Goal: Task Accomplishment & Management: Use online tool/utility

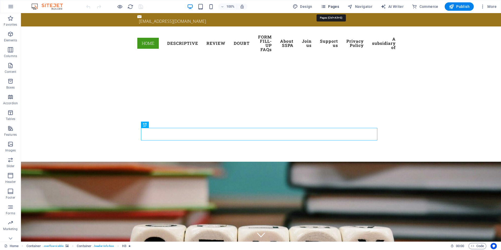
click at [329, 7] on span "Pages" at bounding box center [330, 6] width 18 height 5
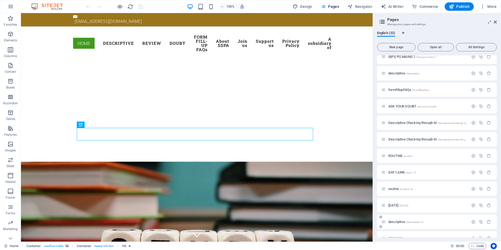
scroll to position [181, 0]
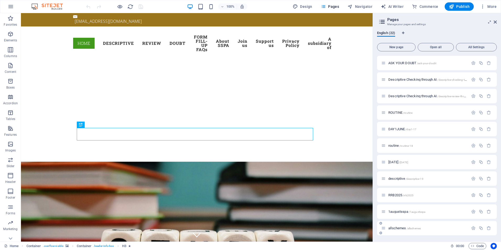
click at [408, 227] on span "/allschemes" at bounding box center [414, 228] width 14 height 3
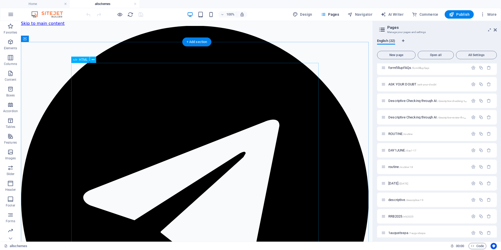
scroll to position [0, 0]
click at [93, 60] on icon at bounding box center [93, 60] width 3 height 6
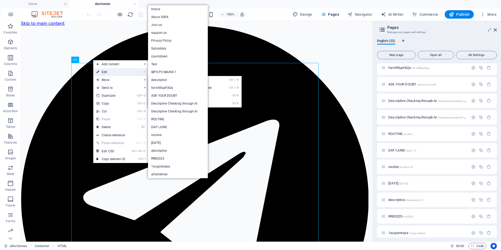
click at [108, 72] on link "⏎ Edit" at bounding box center [110, 72] width 35 height 8
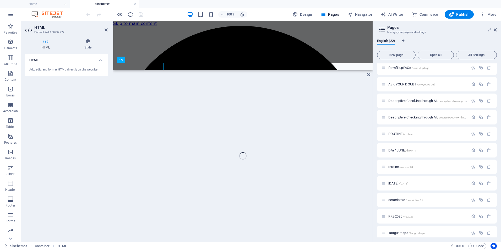
click at [108, 72] on div "HTML Style HTML Add, edit, and format HTML directly on the website. Preset Elem…" at bounding box center [66, 138] width 91 height 207
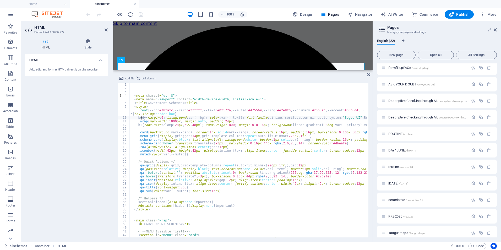
type textarea "body{margin:0; background:var(--bg); color:var(--text); font-family:ui-sans-ser…"
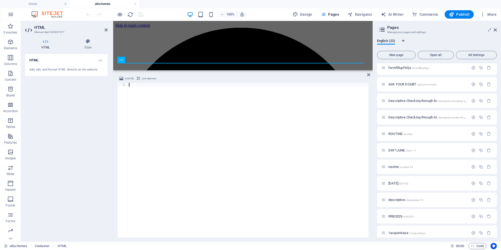
scroll to position [8434, 0]
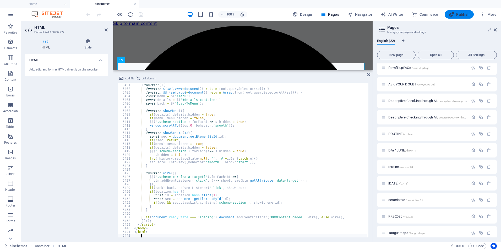
click at [464, 14] on span "Publish" at bounding box center [459, 14] width 21 height 5
